Goal: Task Accomplishment & Management: Complete application form

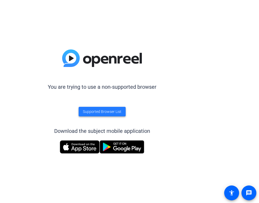
click at [104, 110] on span "Supported Browser List" at bounding box center [102, 112] width 38 height 6
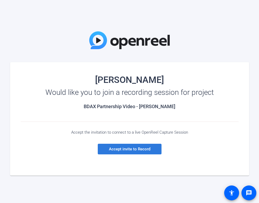
click at [128, 149] on span "Accept invite to Record" at bounding box center [129, 148] width 41 height 5
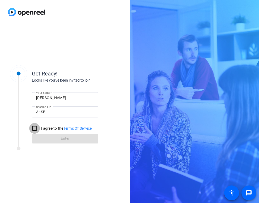
click at [36, 128] on input "I agree to the Terms Of Service" at bounding box center [34, 128] width 11 height 11
checkbox input "true"
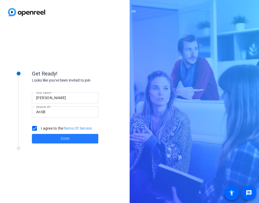
click at [56, 138] on span at bounding box center [65, 138] width 66 height 13
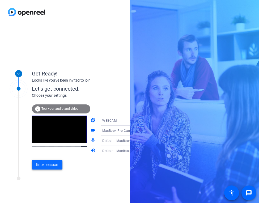
click at [47, 163] on span "Enter session" at bounding box center [47, 165] width 22 height 6
